Goal: Entertainment & Leisure: Consume media (video, audio)

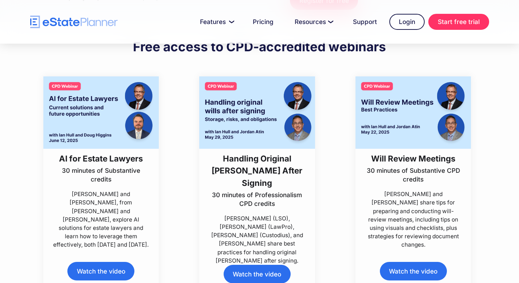
scroll to position [168, 0]
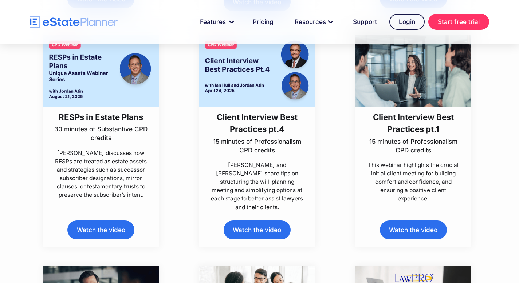
scroll to position [440, 0]
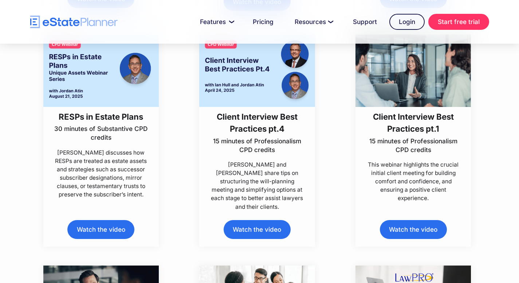
click at [255, 233] on link "Watch the video" at bounding box center [256, 229] width 67 height 19
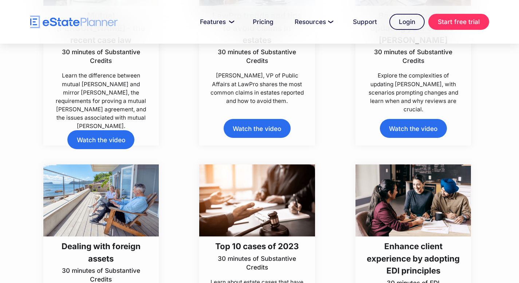
scroll to position [2212, 0]
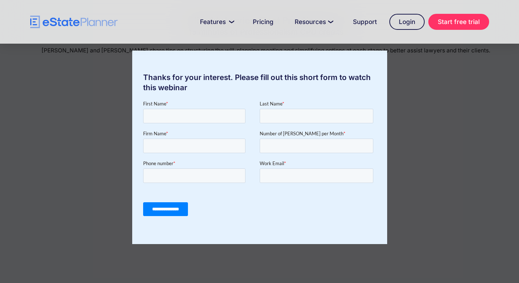
scroll to position [71, 0]
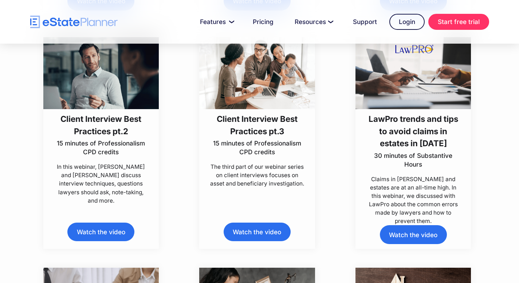
scroll to position [674, 0]
